Goal: Information Seeking & Learning: Learn about a topic

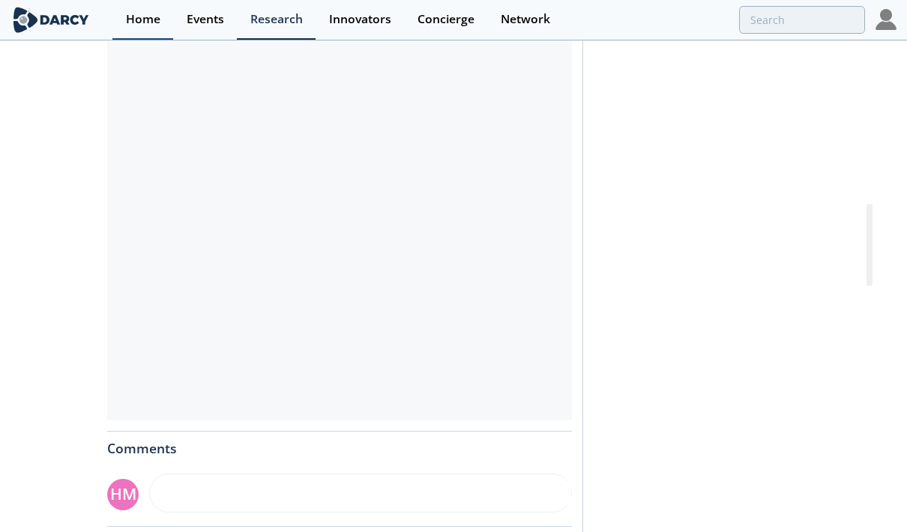
click at [144, 25] on div "Home" at bounding box center [143, 19] width 34 height 12
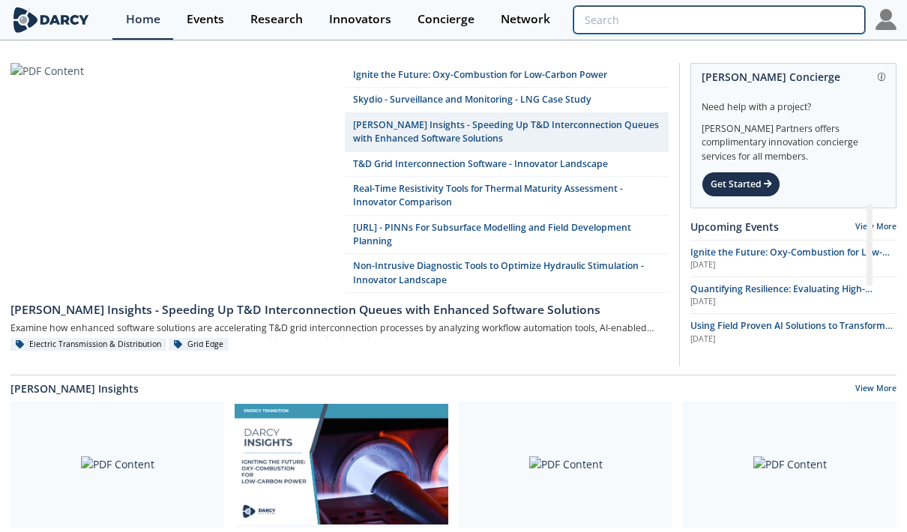
click at [791, 18] on input "search" at bounding box center [719, 20] width 292 height 28
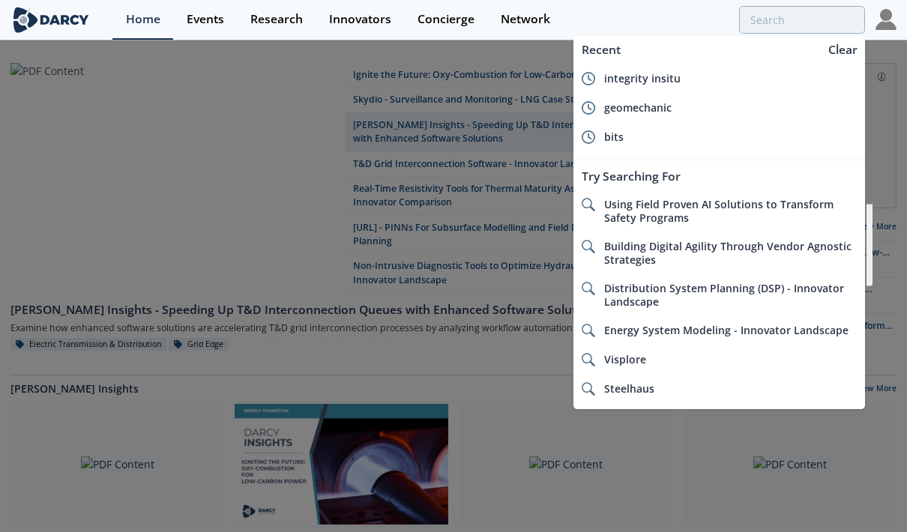
click at [692, 101] on div "geomechanic" at bounding box center [730, 107] width 253 height 13
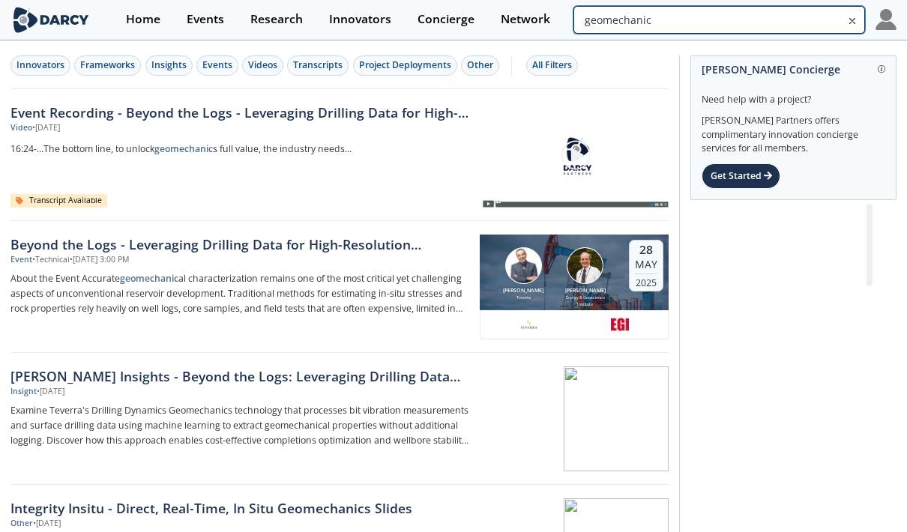
click at [827, 25] on input "geomechanic" at bounding box center [719, 20] width 292 height 28
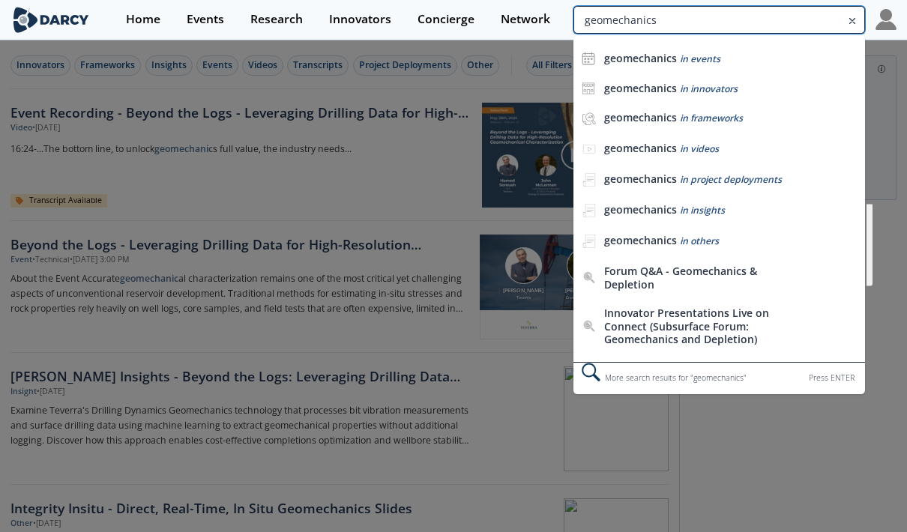
click at [773, 12] on input "geomechanics" at bounding box center [719, 20] width 292 height 28
type input "geomechanics"
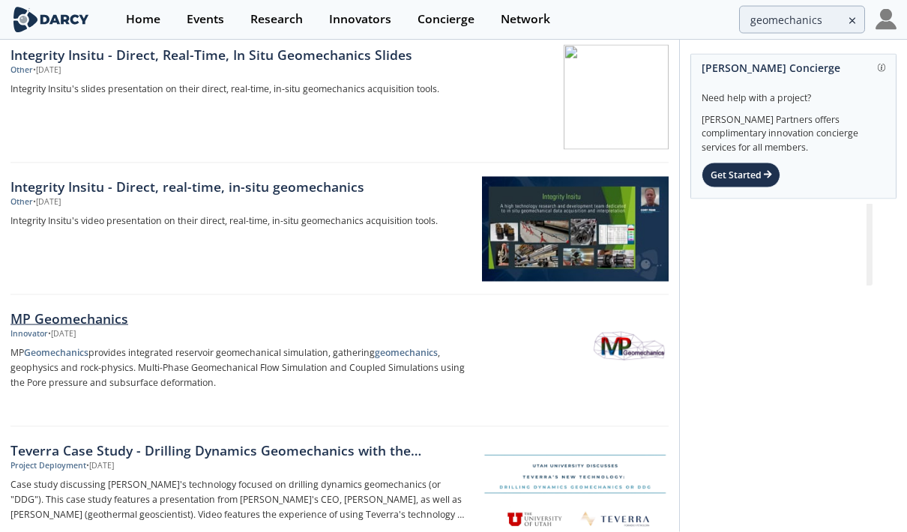
scroll to position [58, 0]
click at [117, 321] on div "MP Geomechanics" at bounding box center [239, 317] width 459 height 19
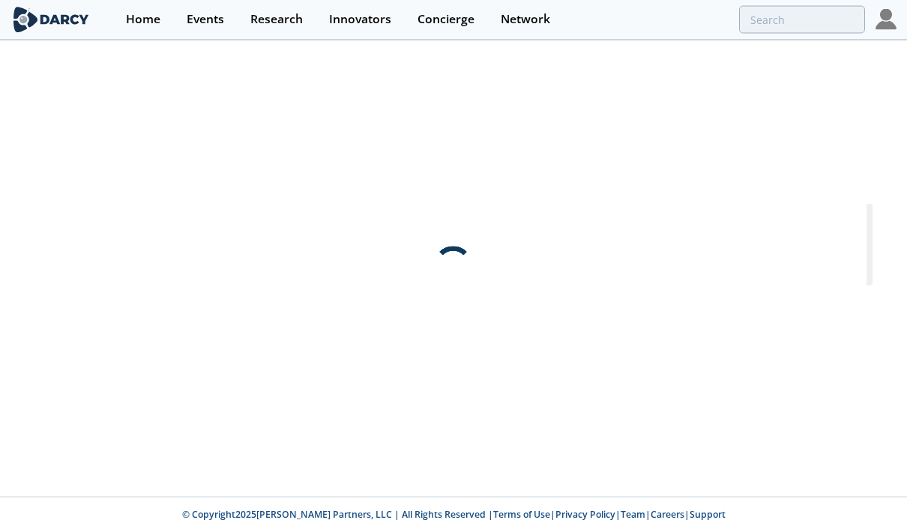
scroll to position [0, 0]
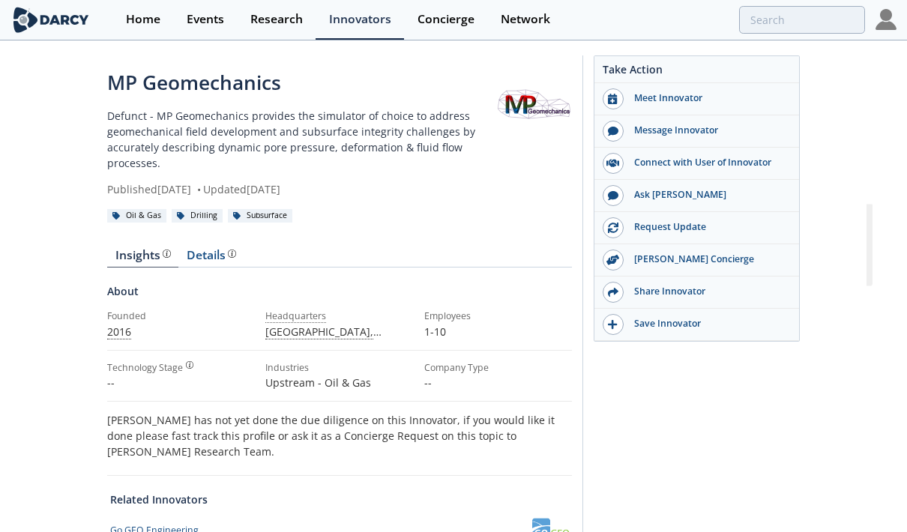
type input "geomechanics"
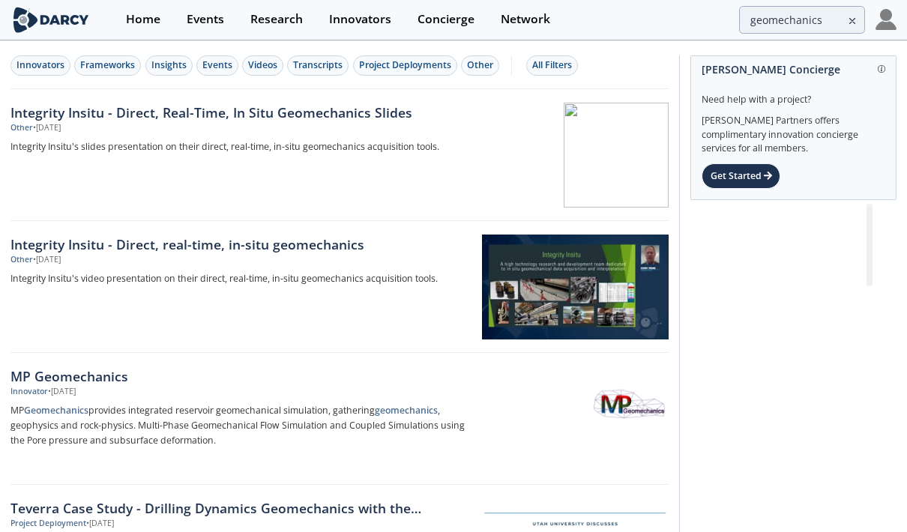
click at [850, 22] on icon at bounding box center [852, 21] width 10 height 18
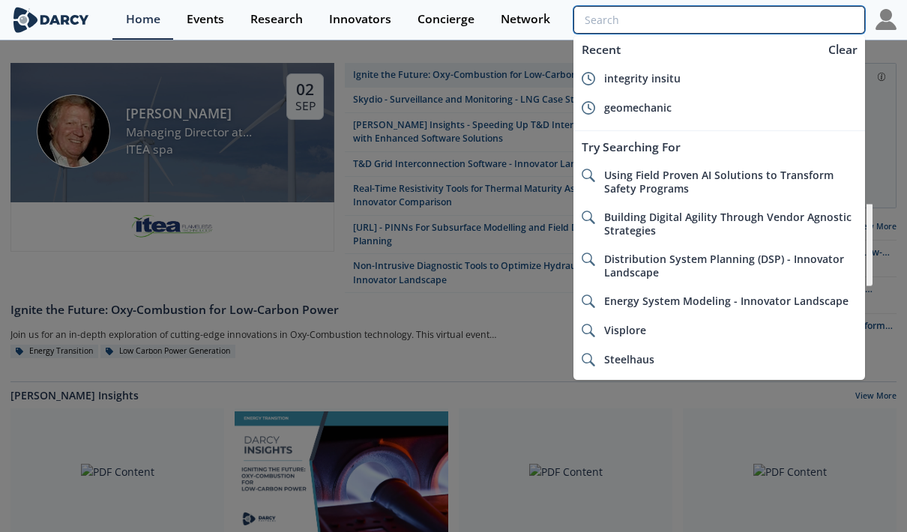
click at [812, 22] on input "search" at bounding box center [719, 20] width 292 height 28
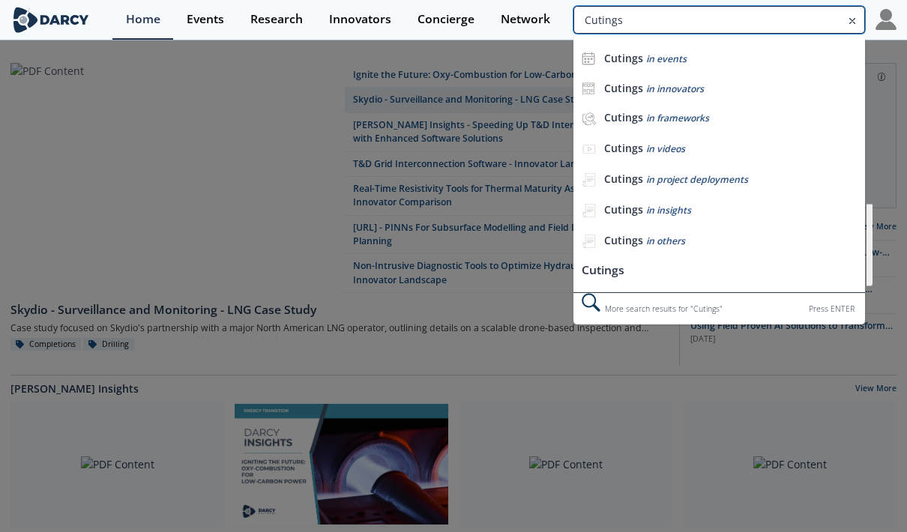
click at [602, 18] on input "Cutings" at bounding box center [719, 20] width 292 height 28
type input "Cutitings"
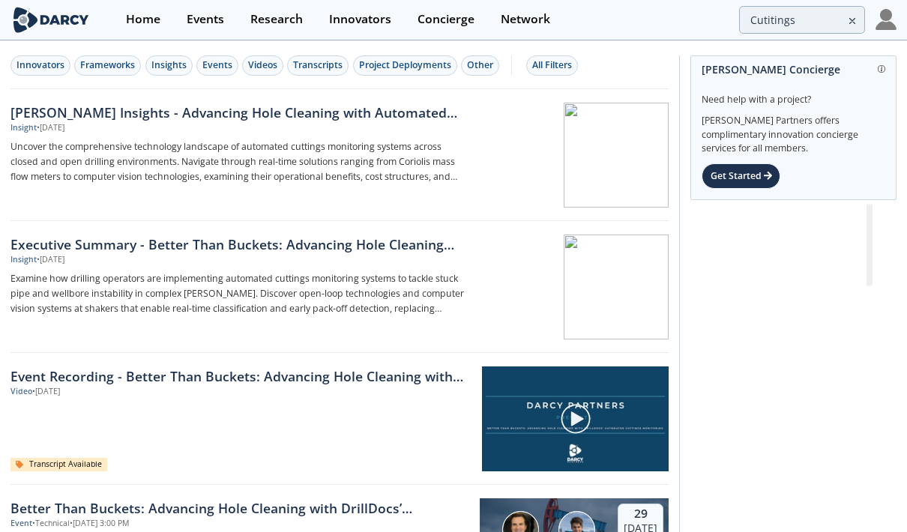
click at [256, 113] on div "[PERSON_NAME] Insights - Advancing Hole Cleaning with Automated Cuttings Monito…" at bounding box center [239, 112] width 459 height 19
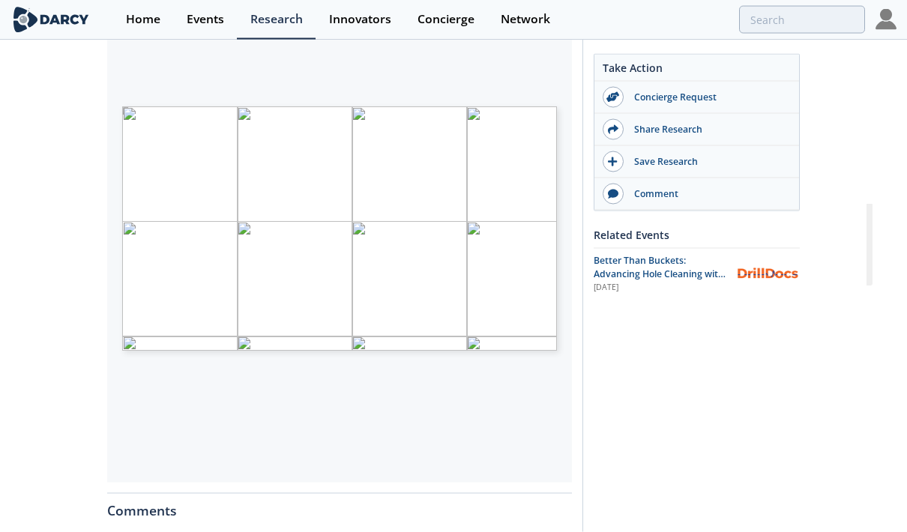
scroll to position [375, 0]
click at [304, 280] on span "Page 1" at bounding box center [407, 278] width 548 height 322
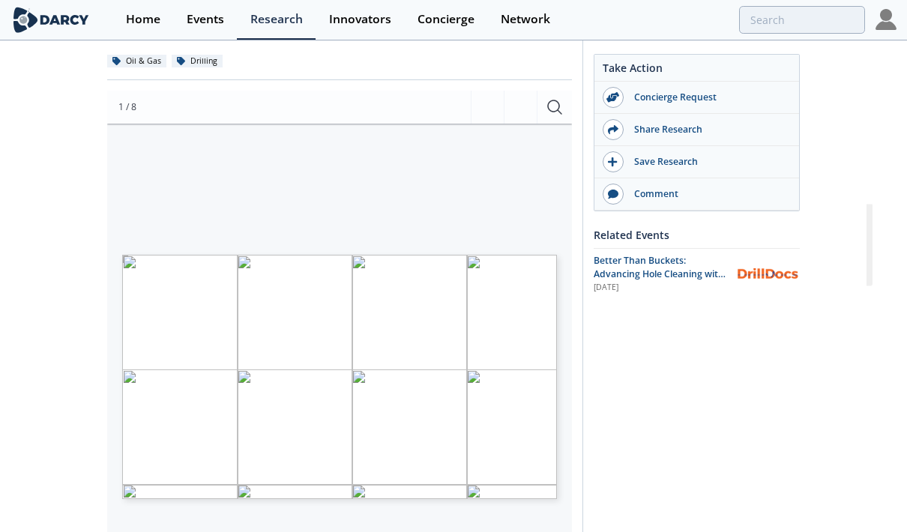
scroll to position [225, 0]
click at [482, 105] on button "button" at bounding box center [487, 108] width 33 height 33
click at [532, 103] on button "button" at bounding box center [520, 108] width 33 height 33
